Goal: Information Seeking & Learning: Learn about a topic

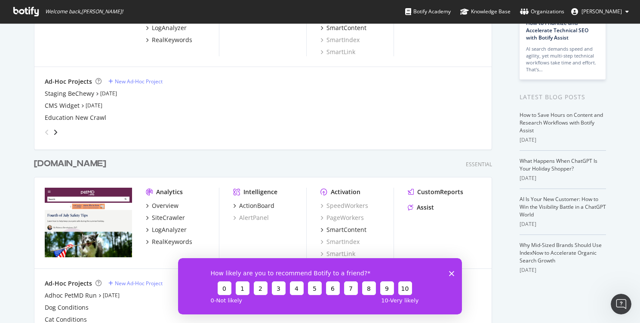
scroll to position [149, 0]
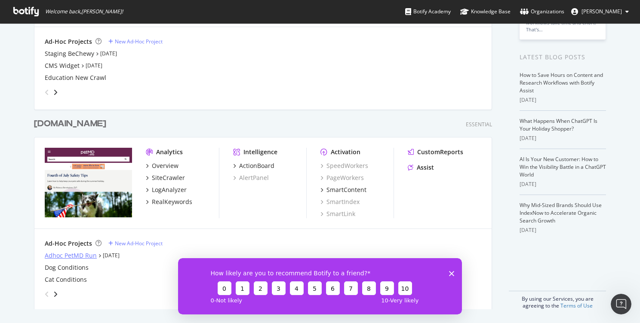
click at [70, 255] on div "Adhoc PetMD Run" at bounding box center [71, 256] width 52 height 9
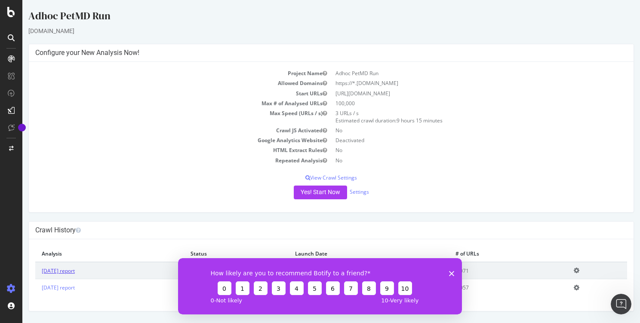
click at [62, 268] on link "[DATE] report" at bounding box center [58, 270] width 33 height 7
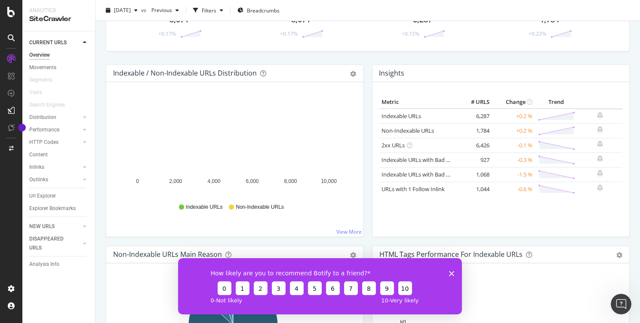
scroll to position [5, 0]
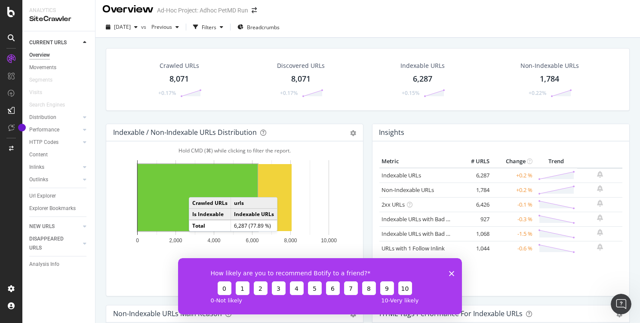
click at [197, 189] on rect "A chart." at bounding box center [198, 197] width 120 height 67
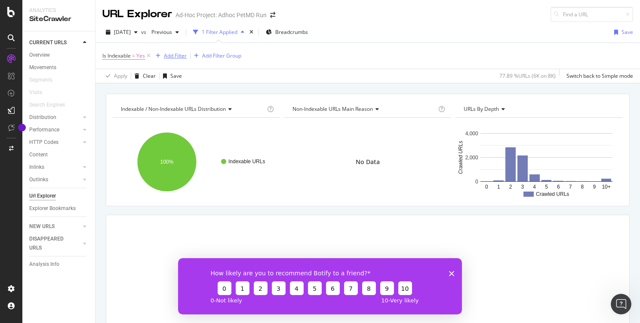
click at [173, 57] on div "Add Filter" at bounding box center [175, 55] width 23 height 7
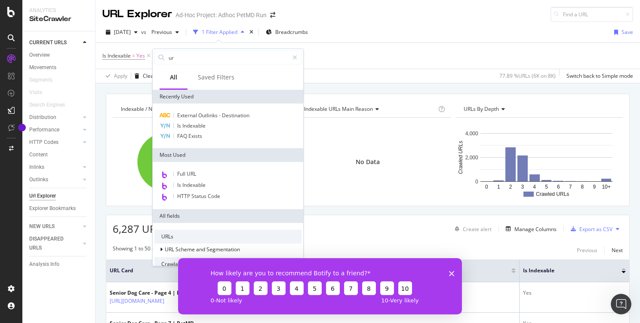
type input "url"
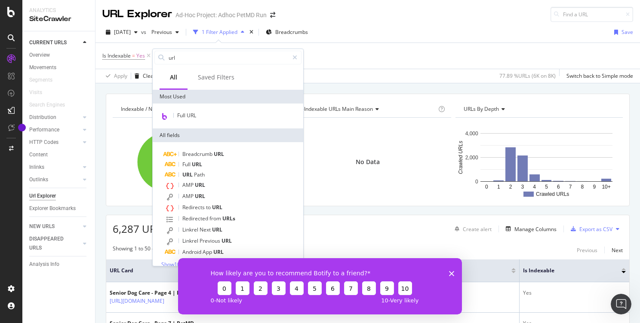
click at [391, 35] on div "[DATE] vs Previous 1 Filter Applied Breadcrumbs Save" at bounding box center [367, 33] width 544 height 17
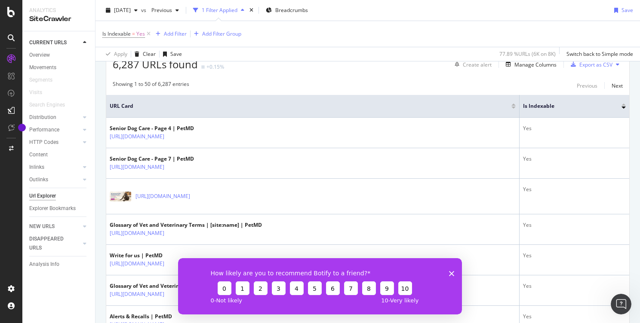
scroll to position [76, 0]
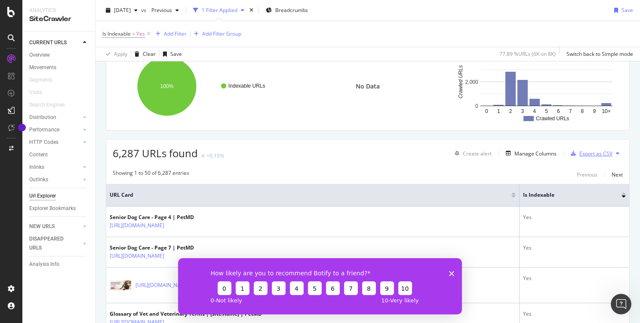
click at [588, 154] on div "Export as CSV" at bounding box center [595, 153] width 33 height 7
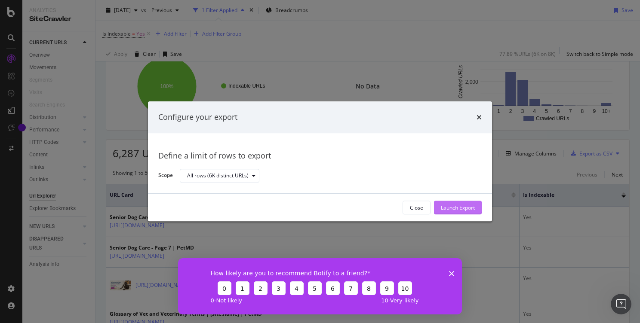
click at [454, 207] on div "Launch Export" at bounding box center [458, 207] width 34 height 7
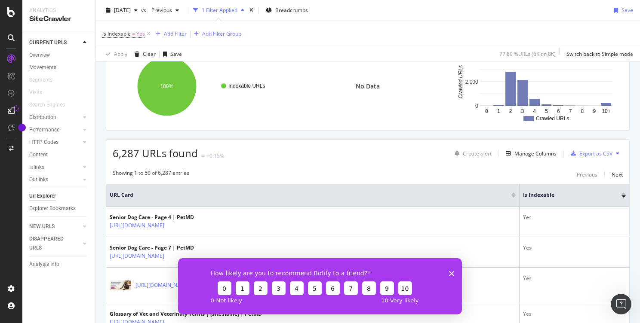
click at [448, 275] on div "How likely are you to recommend Botify to a friend? 0 1 2 3 4 5 6 7 8 9 10 0 - …" at bounding box center [320, 286] width 284 height 56
click at [450, 274] on polygon "Close survey" at bounding box center [451, 273] width 5 height 5
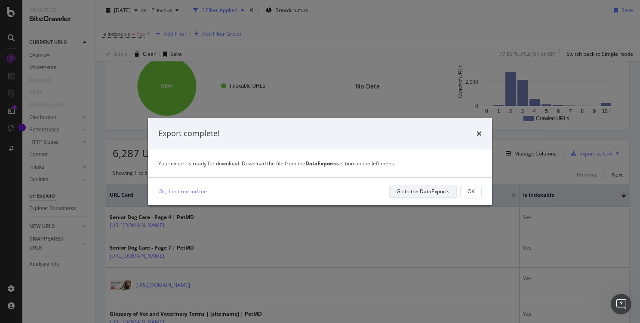
click at [410, 194] on div "Go to the DataExports" at bounding box center [422, 191] width 53 height 7
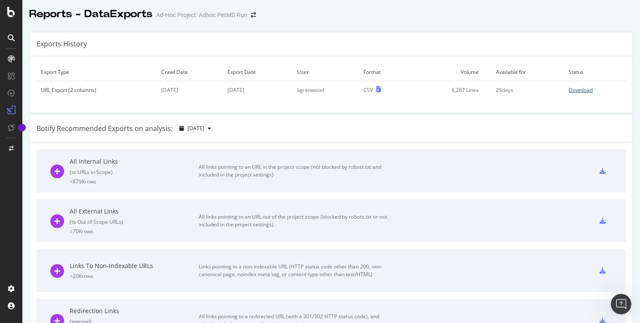
click at [569, 89] on div "Download" at bounding box center [580, 89] width 24 height 7
click at [401, 38] on div "Exports History" at bounding box center [331, 44] width 603 height 24
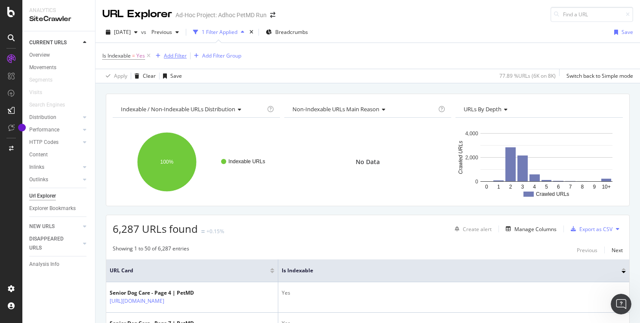
click at [171, 56] on div "Add Filter" at bounding box center [175, 55] width 23 height 7
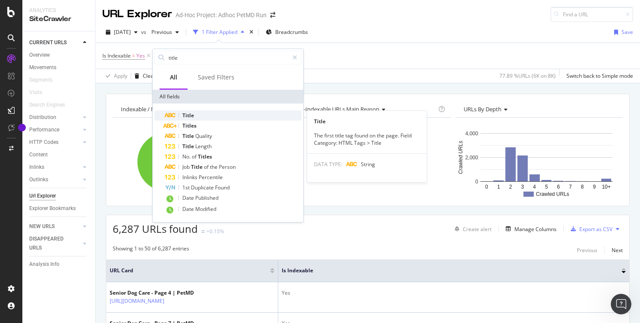
type input "title"
click at [200, 113] on div "Title" at bounding box center [233, 116] width 137 height 10
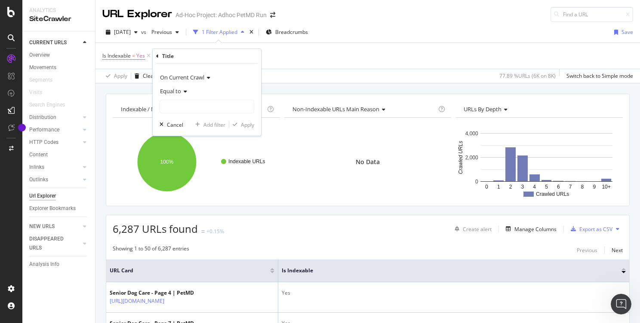
click at [186, 92] on icon at bounding box center [184, 91] width 6 height 5
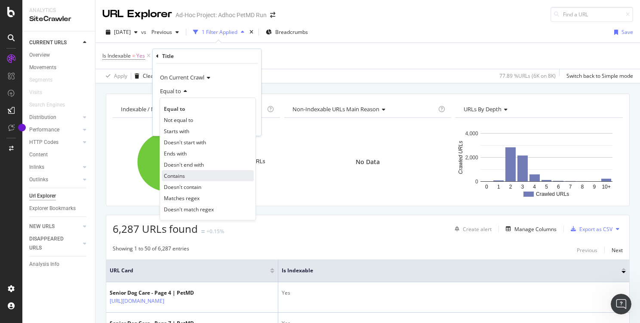
click at [185, 176] on span "Contains" at bounding box center [174, 175] width 21 height 7
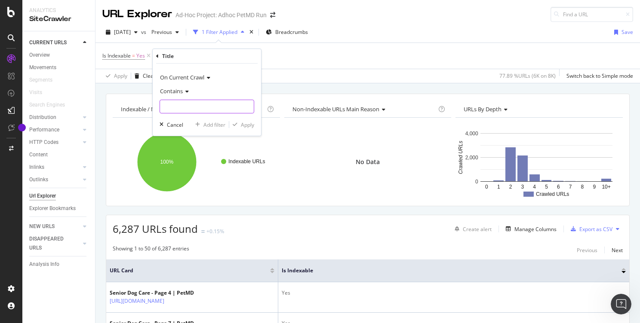
click at [181, 107] on input "text" at bounding box center [207, 107] width 94 height 14
type input "chinchilla"
click at [247, 128] on div "Apply" at bounding box center [247, 124] width 13 height 7
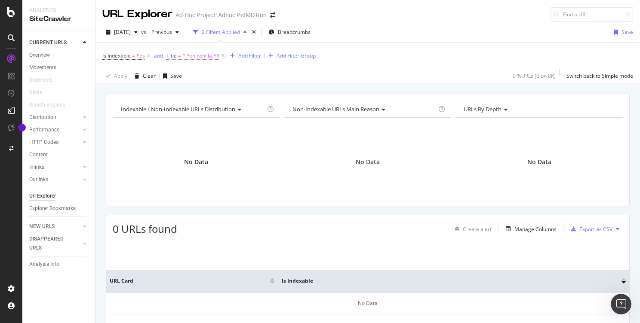
click at [193, 52] on span "^.*chinchilla.*$" at bounding box center [200, 56] width 37 height 12
click at [172, 54] on icon at bounding box center [172, 54] width 3 height 5
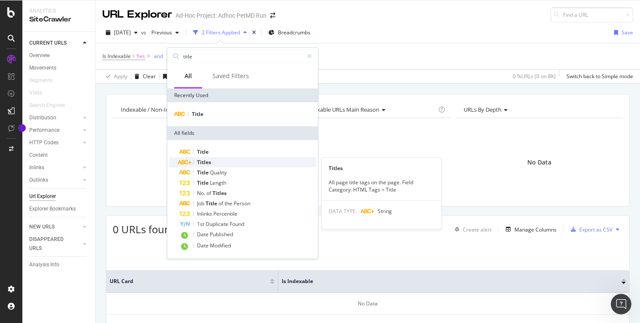
click at [207, 165] on span "Titles" at bounding box center [204, 162] width 14 height 7
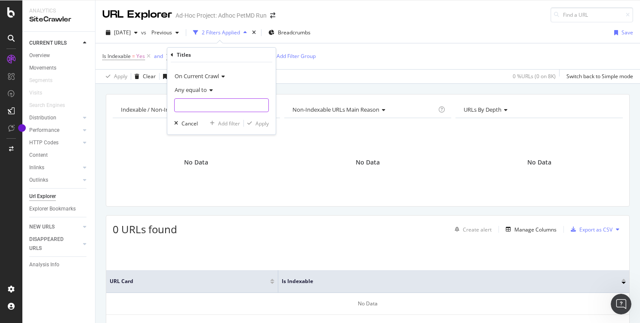
click at [206, 100] on input "text" at bounding box center [222, 105] width 94 height 14
click at [209, 89] on icon at bounding box center [210, 90] width 6 height 5
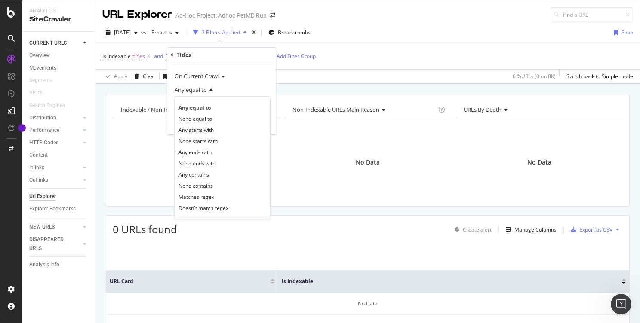
click at [335, 78] on div "Apply Clear Save 0 % URLs ( 0 on 8K ) Switch back to Simple mode" at bounding box center [367, 76] width 544 height 14
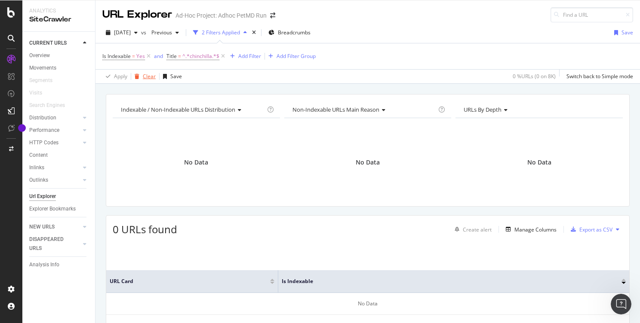
click at [144, 76] on div "Clear" at bounding box center [149, 76] width 13 height 7
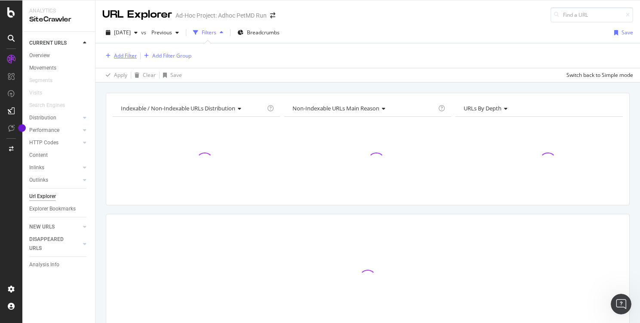
click at [124, 54] on div "Add Filter" at bounding box center [125, 55] width 23 height 7
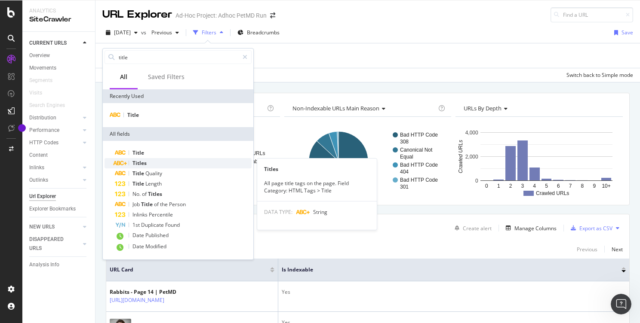
click at [155, 164] on div "Titles" at bounding box center [183, 163] width 137 height 10
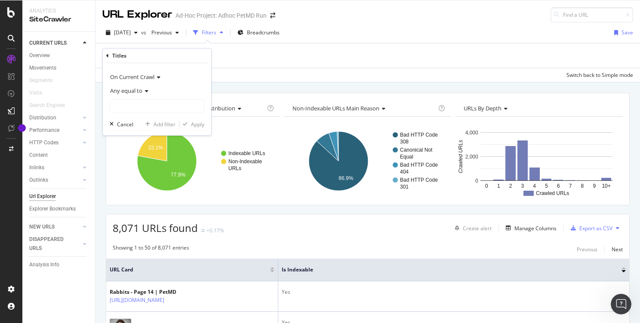
click at [150, 89] on div "Any equal to" at bounding box center [157, 91] width 95 height 14
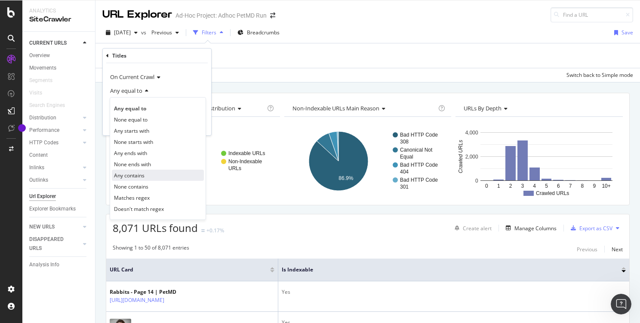
click at [152, 173] on div "Any contains" at bounding box center [158, 175] width 92 height 11
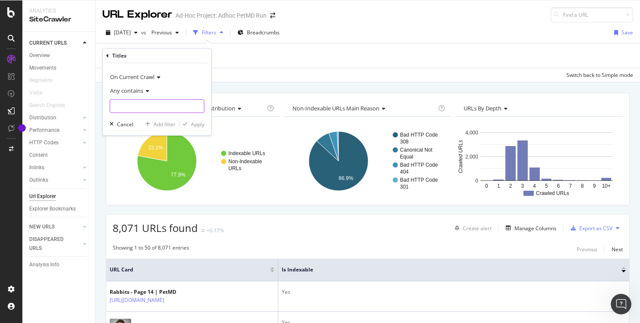
click at [147, 106] on input "text" at bounding box center [157, 106] width 94 height 14
type input "chinchilla"
click at [200, 122] on div "Apply" at bounding box center [197, 124] width 13 height 7
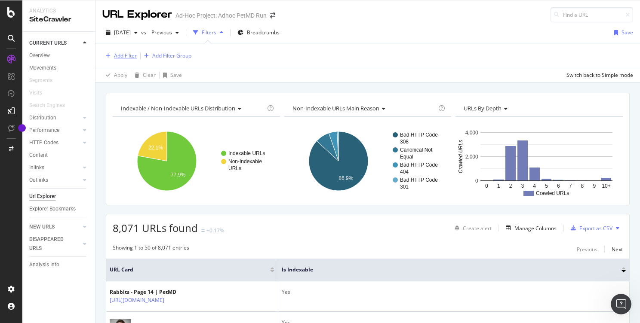
click at [125, 57] on div "Add Filter" at bounding box center [125, 55] width 23 height 7
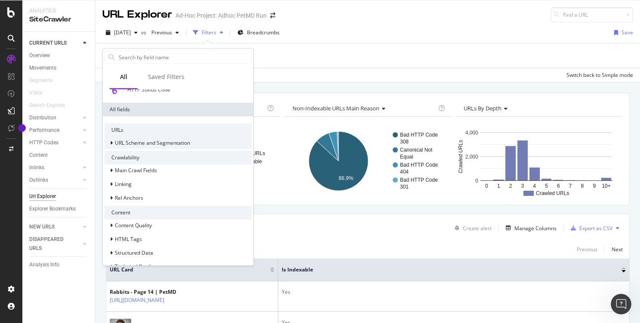
scroll to position [141, 0]
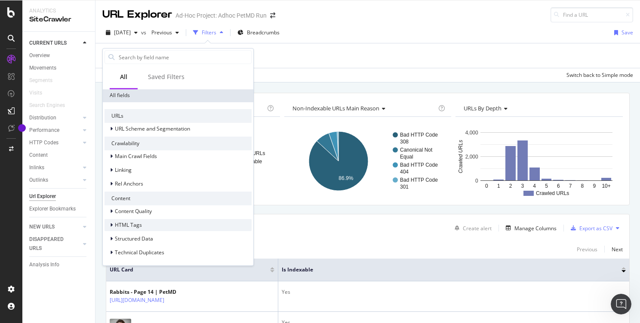
click at [110, 230] on div "HTML Tags" at bounding box center [177, 225] width 147 height 12
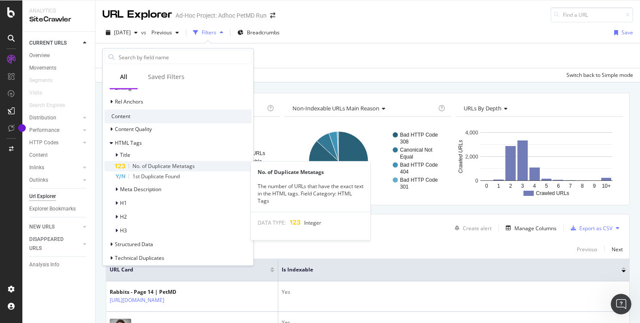
scroll to position [229, 0]
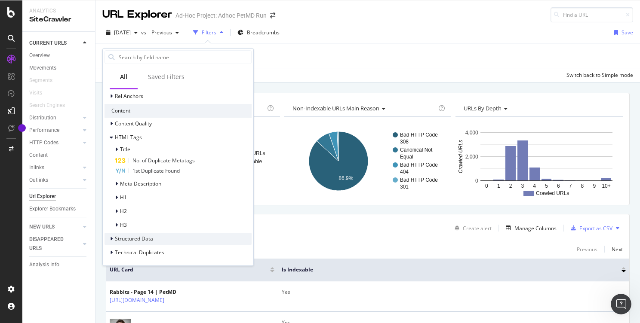
click at [110, 239] on icon at bounding box center [111, 239] width 3 height 5
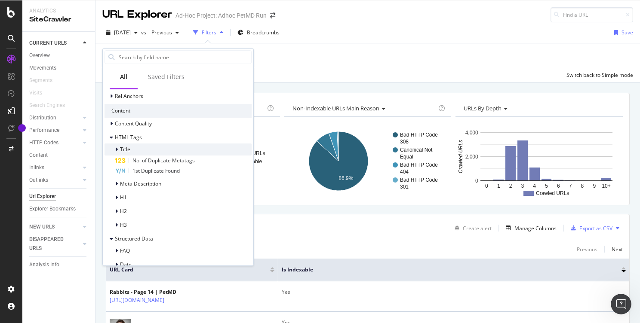
click at [118, 147] on div at bounding box center [117, 149] width 5 height 9
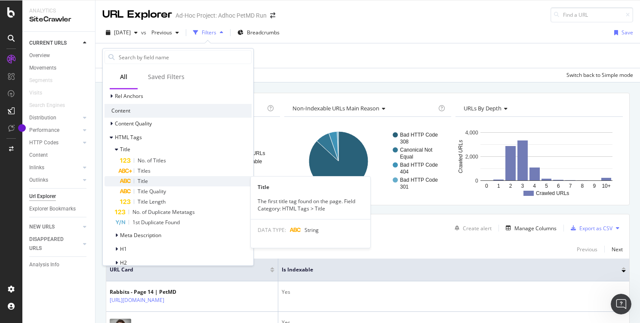
click at [144, 177] on div "Title" at bounding box center [186, 181] width 132 height 10
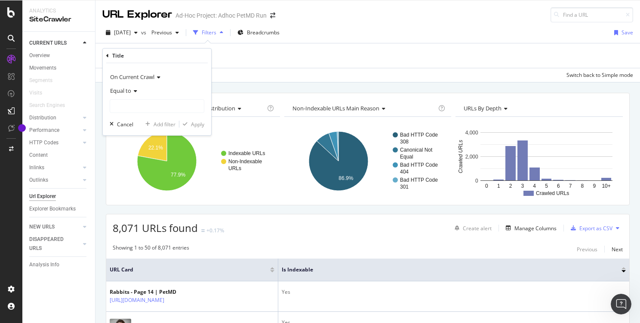
click at [135, 89] on icon at bounding box center [134, 91] width 6 height 5
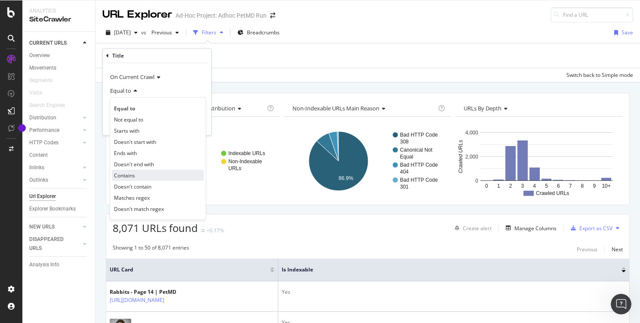
click at [130, 178] on span "Contains" at bounding box center [124, 175] width 21 height 7
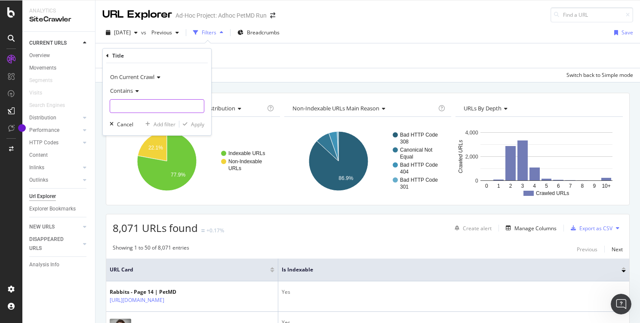
click at [150, 107] on input "text" at bounding box center [157, 106] width 94 height 14
type input "chinchilla"
click at [201, 123] on div "Apply" at bounding box center [197, 124] width 13 height 7
